Goal: Check status: Check status

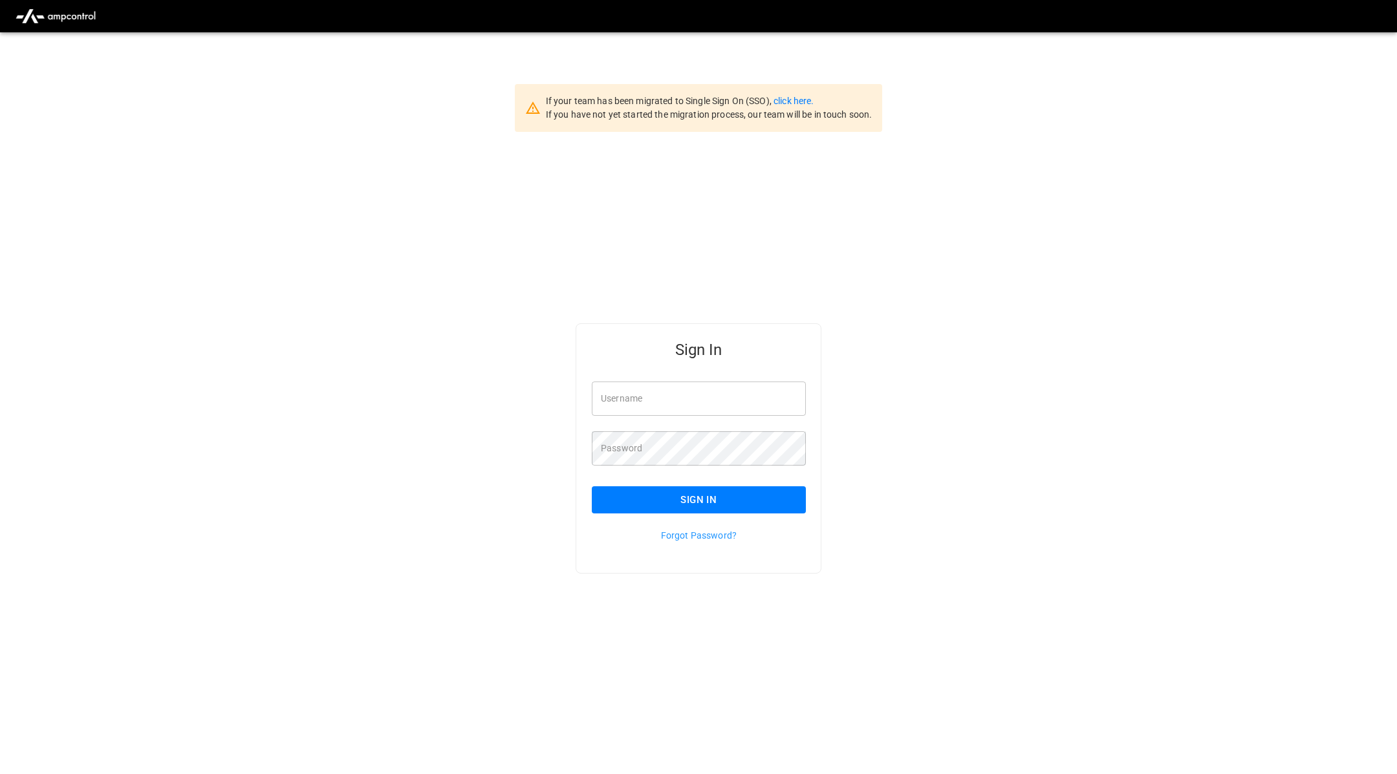
type input "**********"
click at [653, 491] on button "Sign In" at bounding box center [699, 500] width 214 height 27
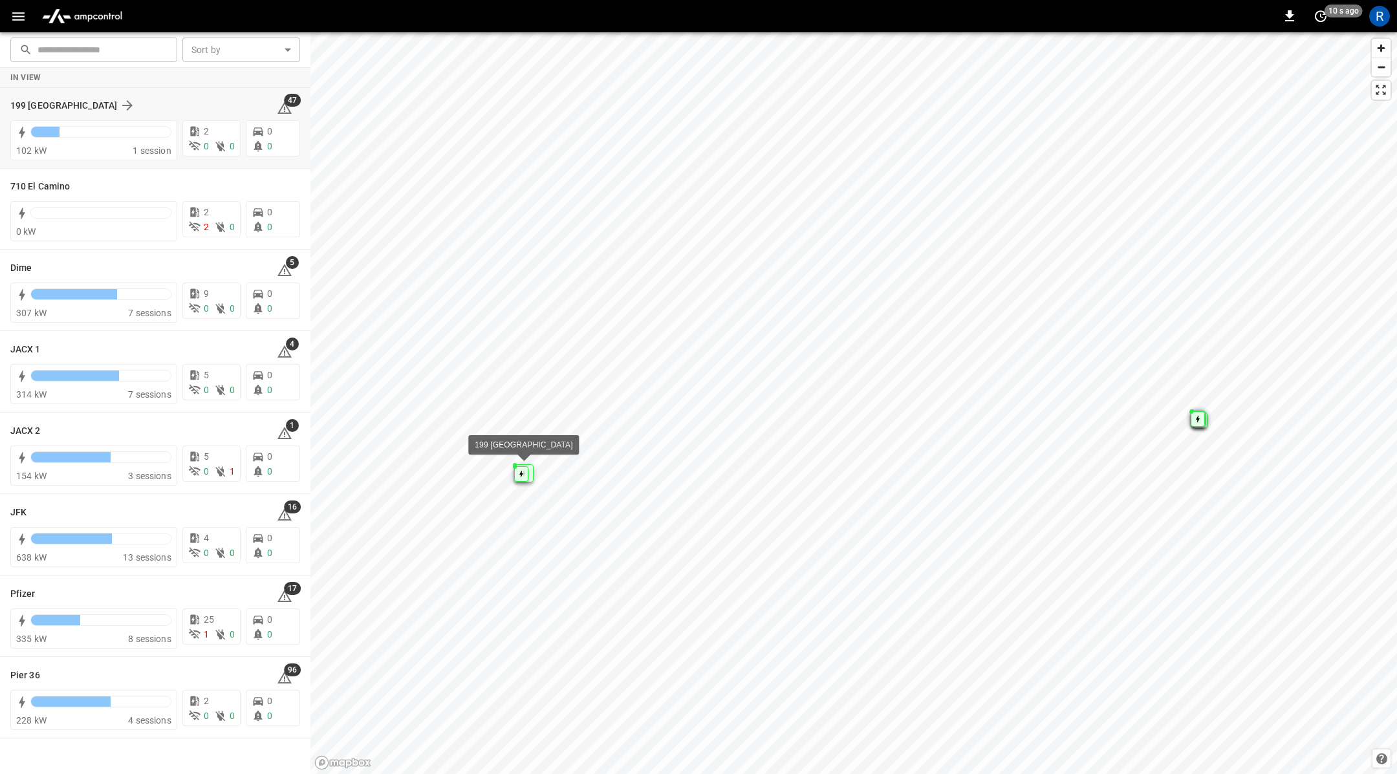
click at [159, 98] on div "199 [GEOGRAPHIC_DATA]" at bounding box center [135, 106] width 251 height 16
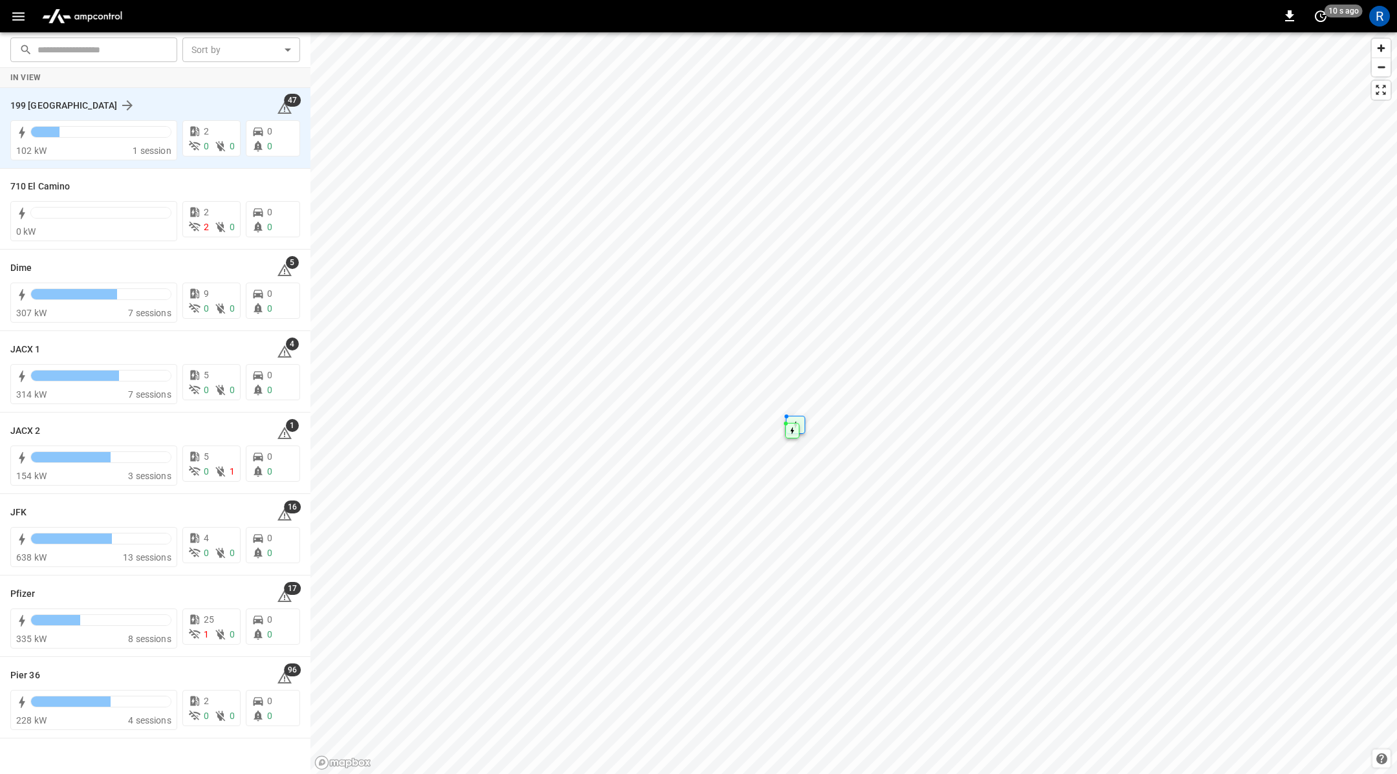
click at [58, 94] on div "199 Erie 47" at bounding box center [155, 105] width 290 height 25
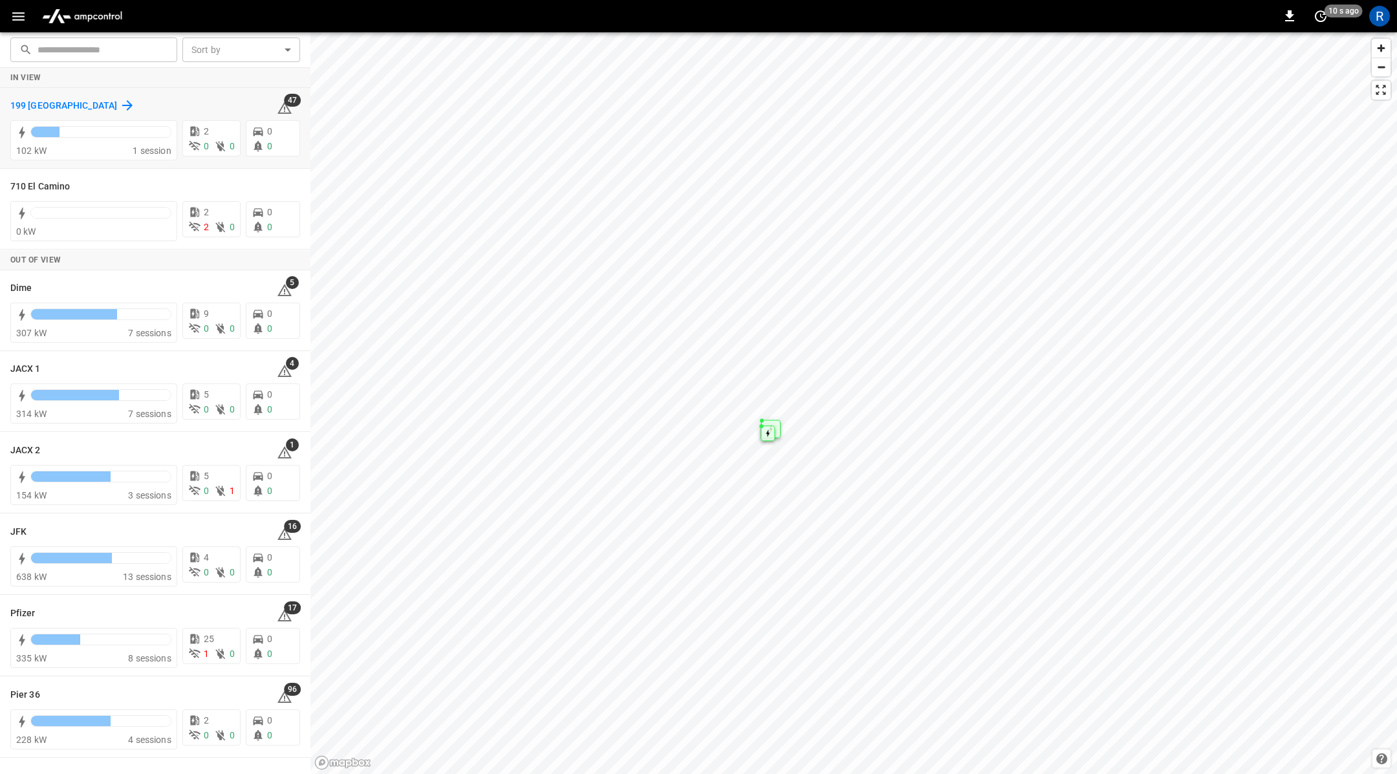
click at [42, 96] on div "199 Erie 47" at bounding box center [155, 105] width 290 height 25
click at [42, 100] on h6 "199 [GEOGRAPHIC_DATA]" at bounding box center [63, 106] width 107 height 14
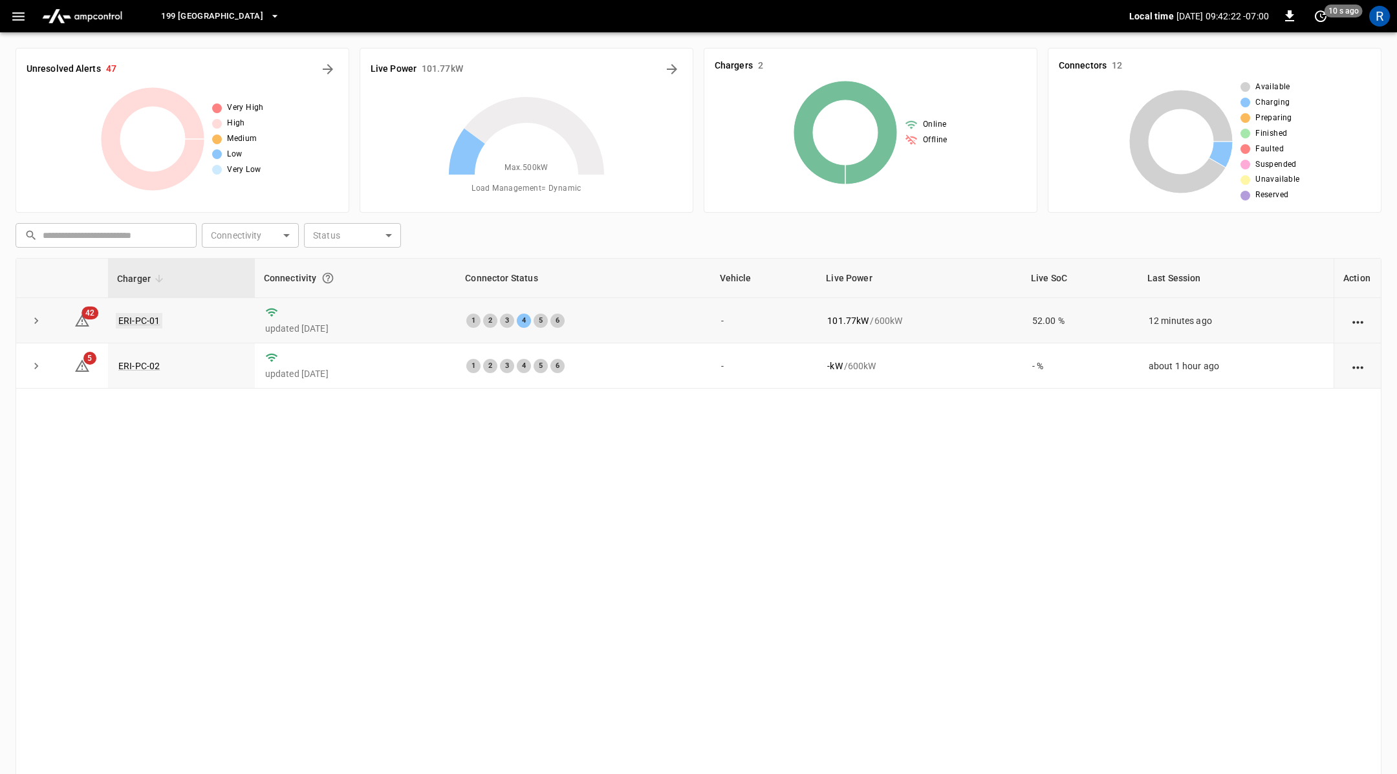
click at [146, 315] on link "ERI-PC-01" at bounding box center [139, 321] width 47 height 16
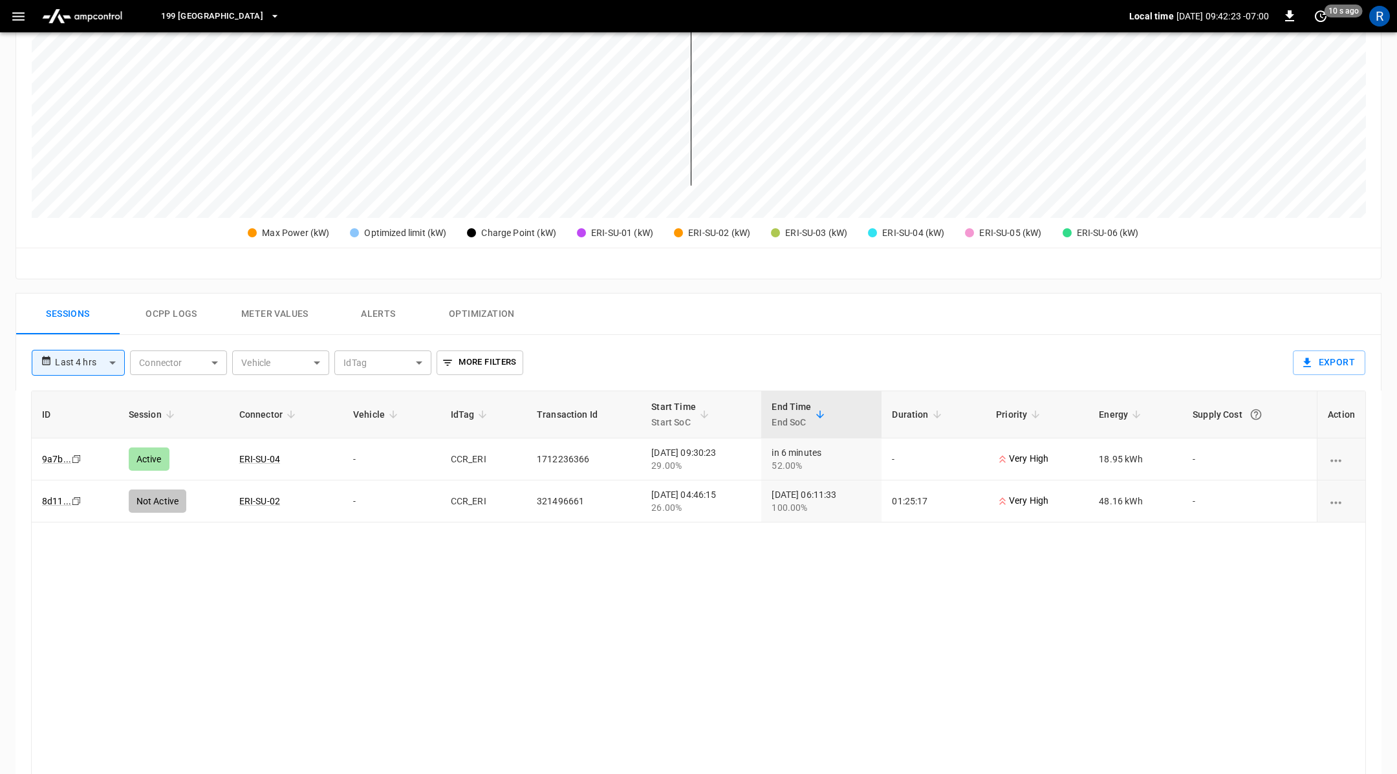
scroll to position [531, 0]
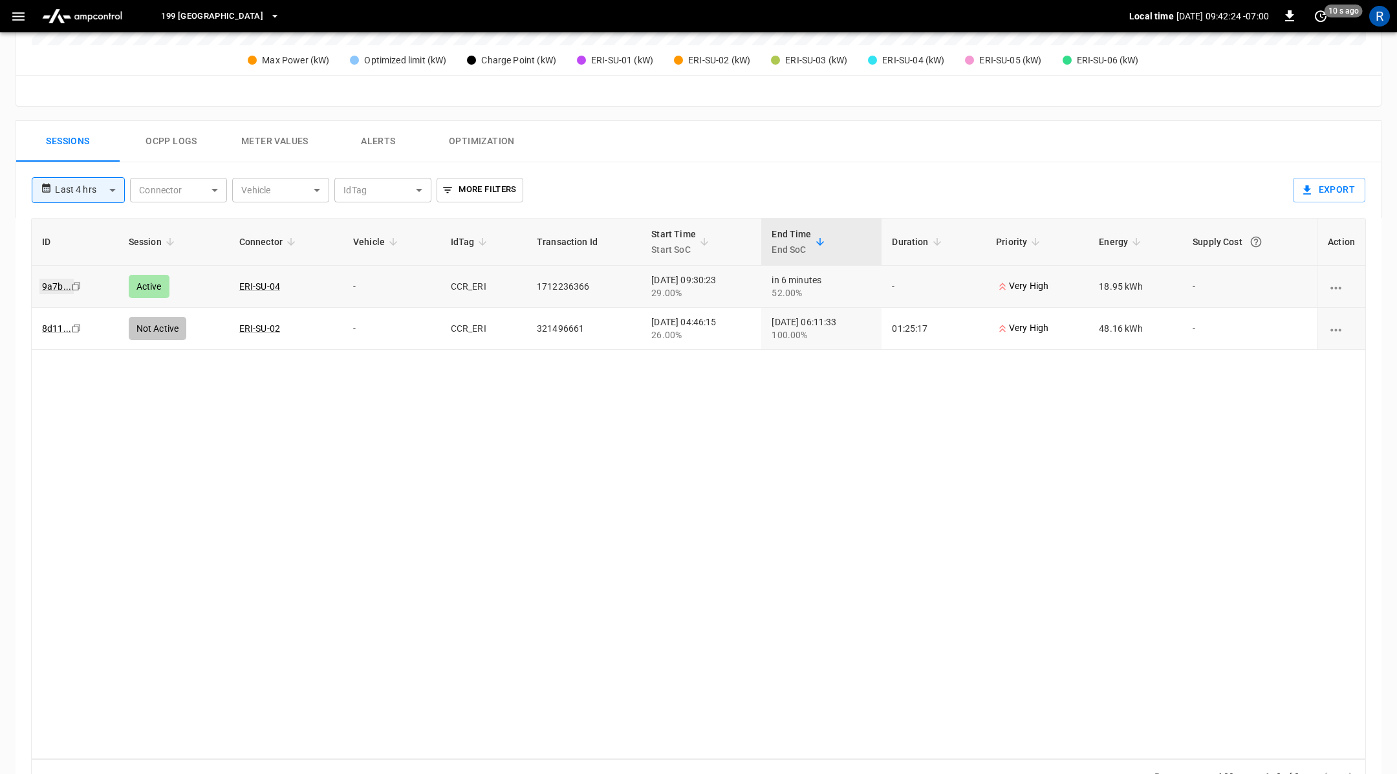
click at [49, 285] on link "9a7b ..." at bounding box center [56, 287] width 34 height 16
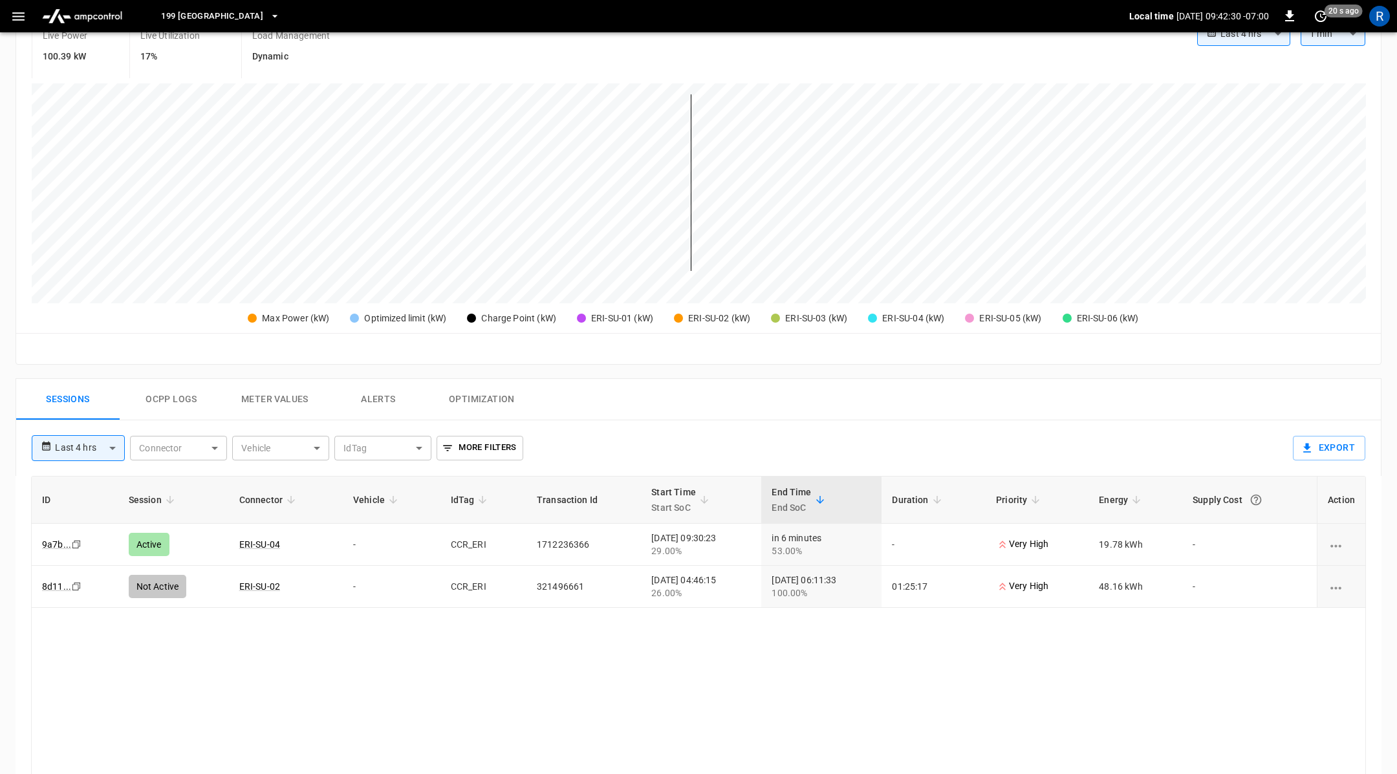
scroll to position [249, 0]
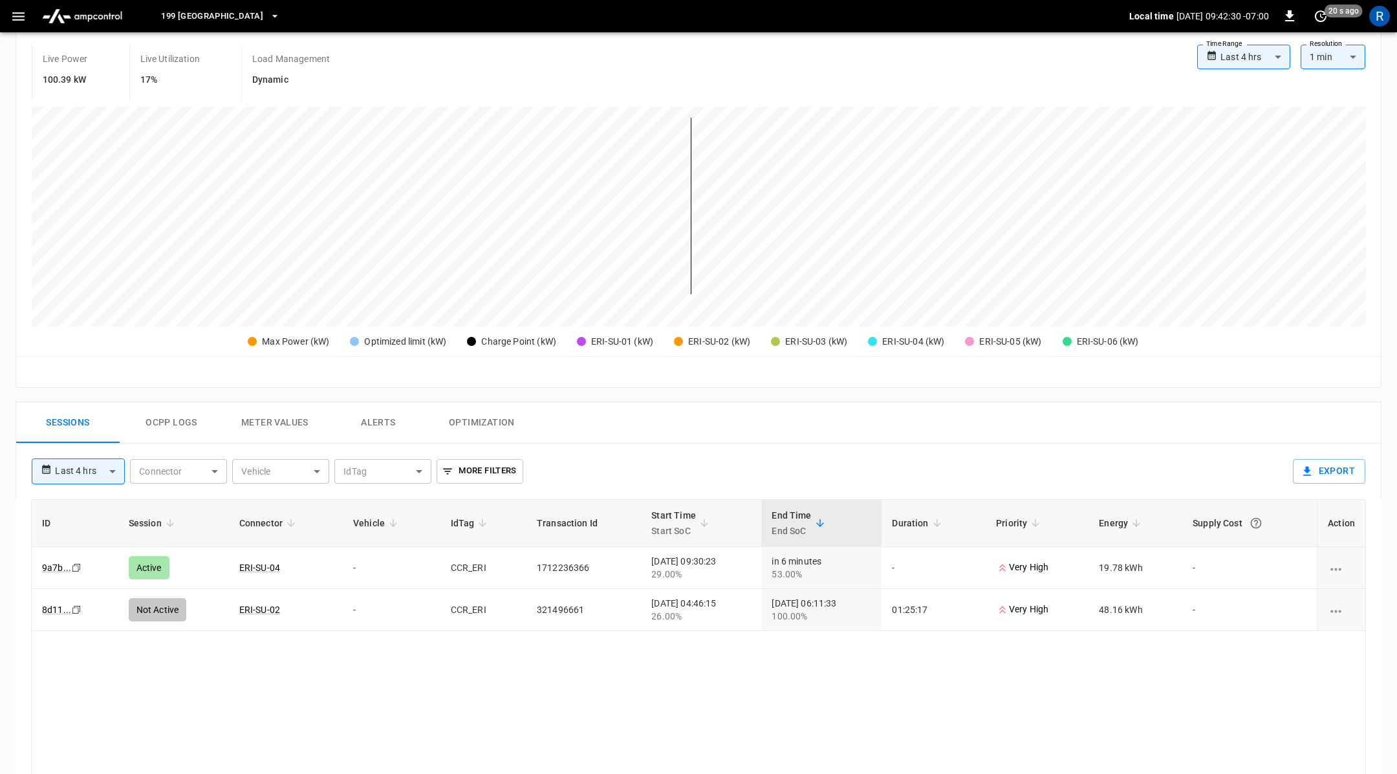
click at [76, 474] on body "**********" at bounding box center [698, 421] width 1397 height 1340
click at [76, 474] on div at bounding box center [698, 387] width 1397 height 774
click at [65, 605] on link "8d11 ..." at bounding box center [56, 610] width 34 height 16
